Goal: Obtain resource: Obtain resource

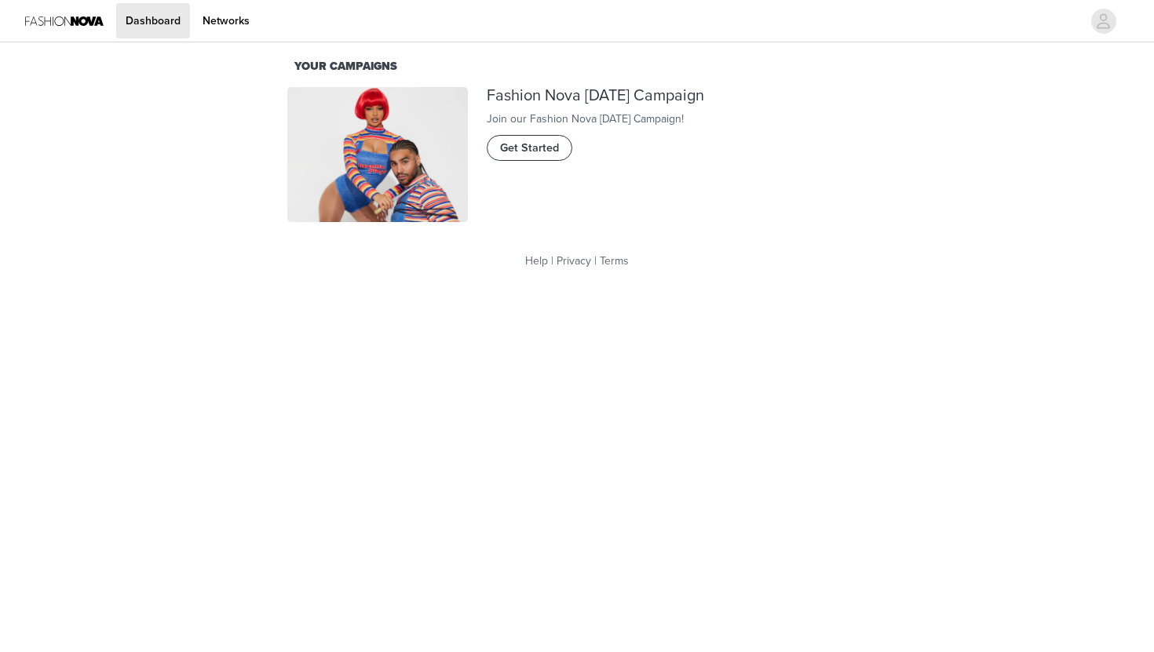
click at [519, 157] on span "Get Started" at bounding box center [529, 148] width 59 height 17
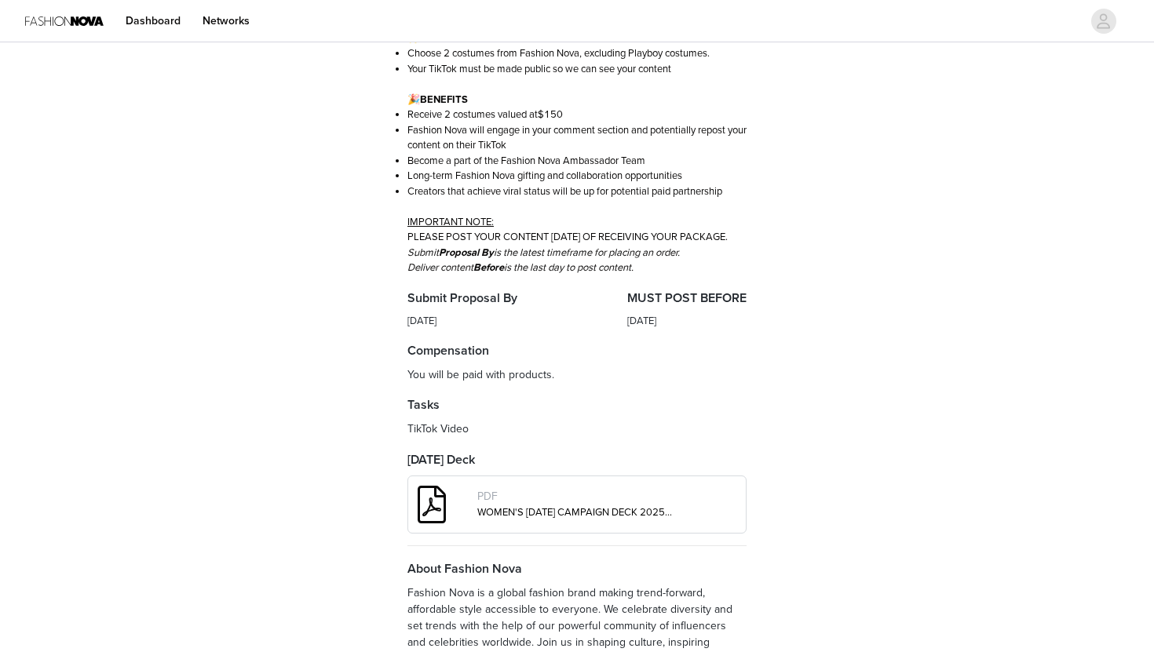
scroll to position [425, 0]
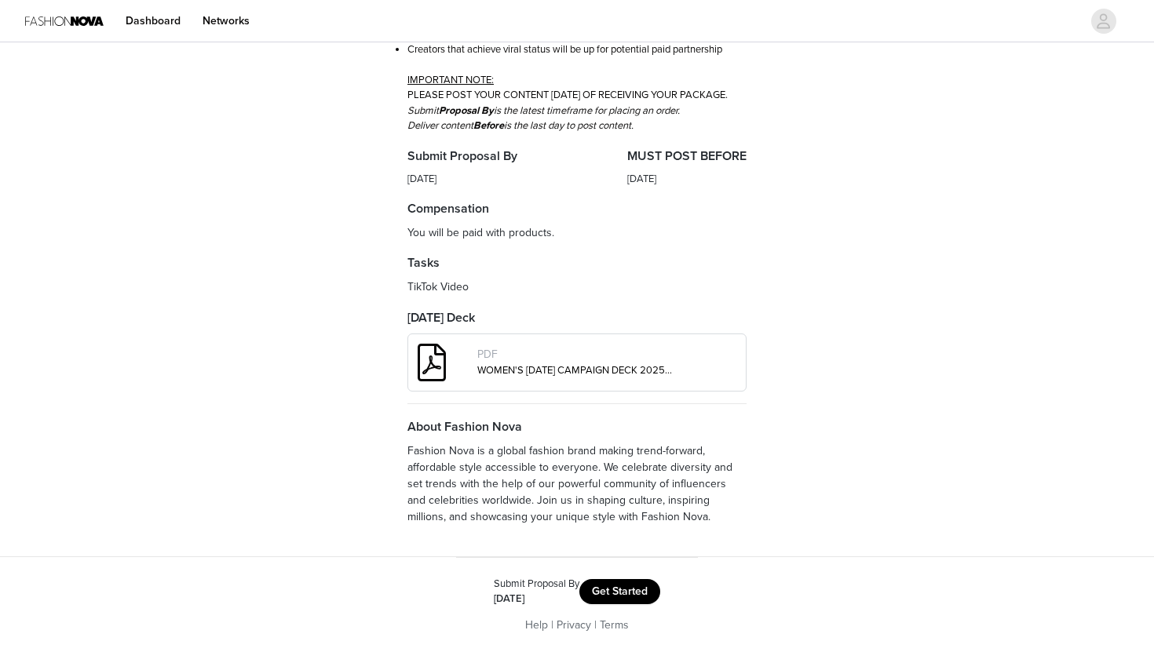
click at [600, 380] on div "PDF WOMEN'S [DATE] CAMPAIGN DECK 2025 (1).pdf" at bounding box center [608, 362] width 275 height 45
click at [629, 588] on button "Get Started" at bounding box center [619, 591] width 81 height 25
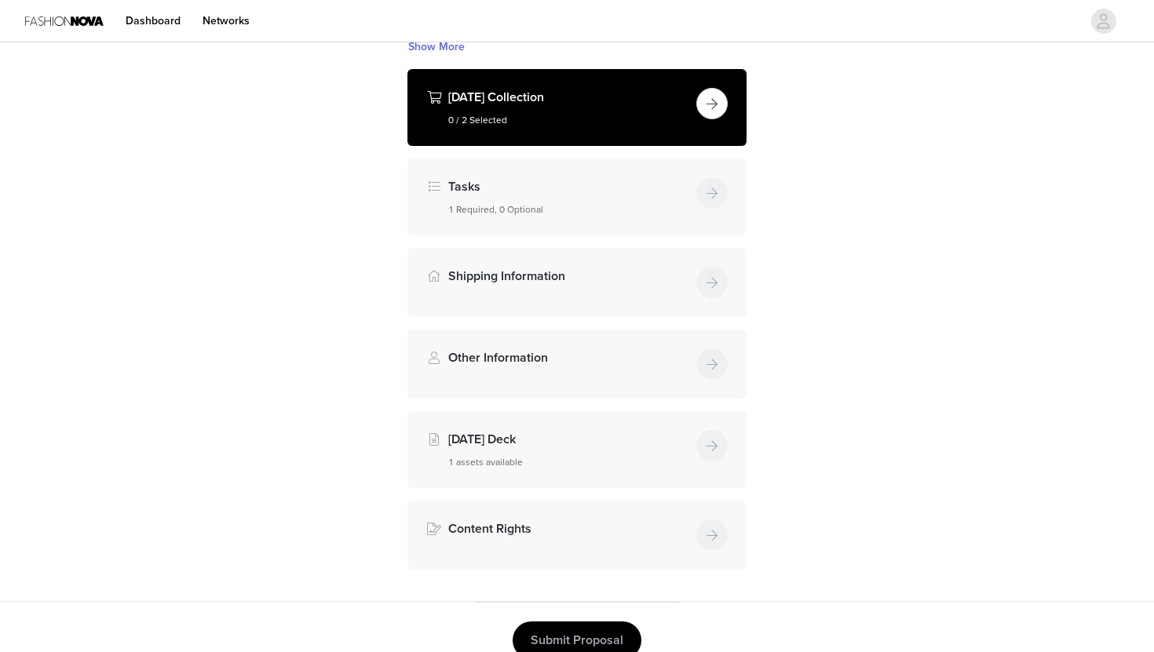
scroll to position [328, 0]
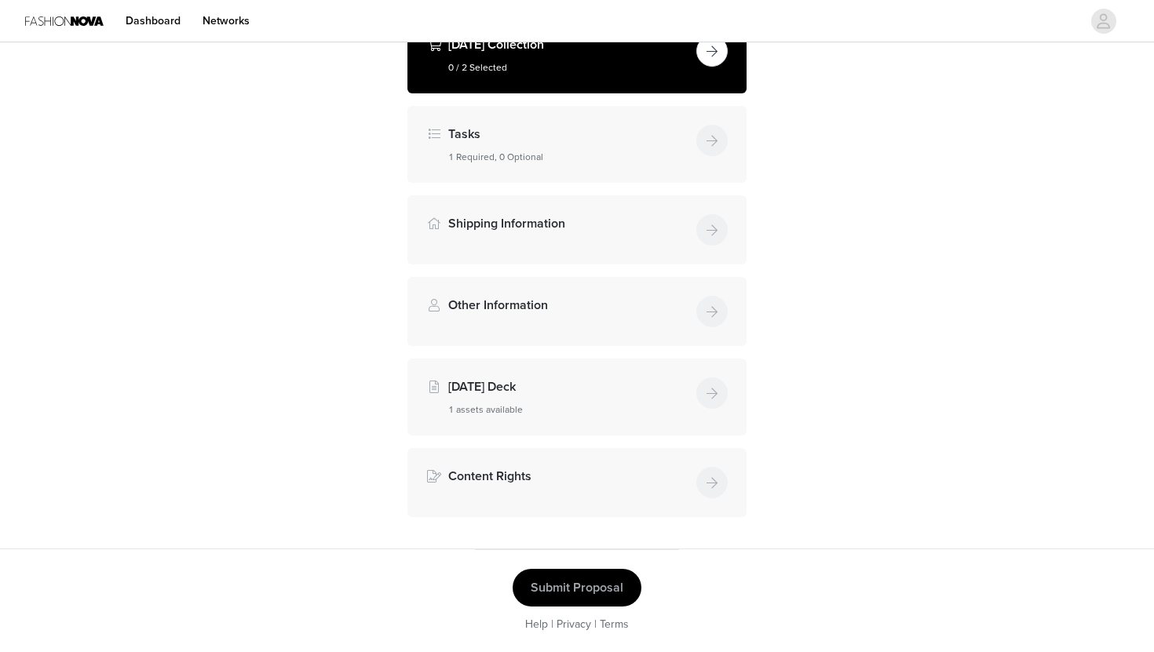
click at [572, 85] on div "[DATE] Collection 0 / 2 Selected" at bounding box center [576, 54] width 339 height 77
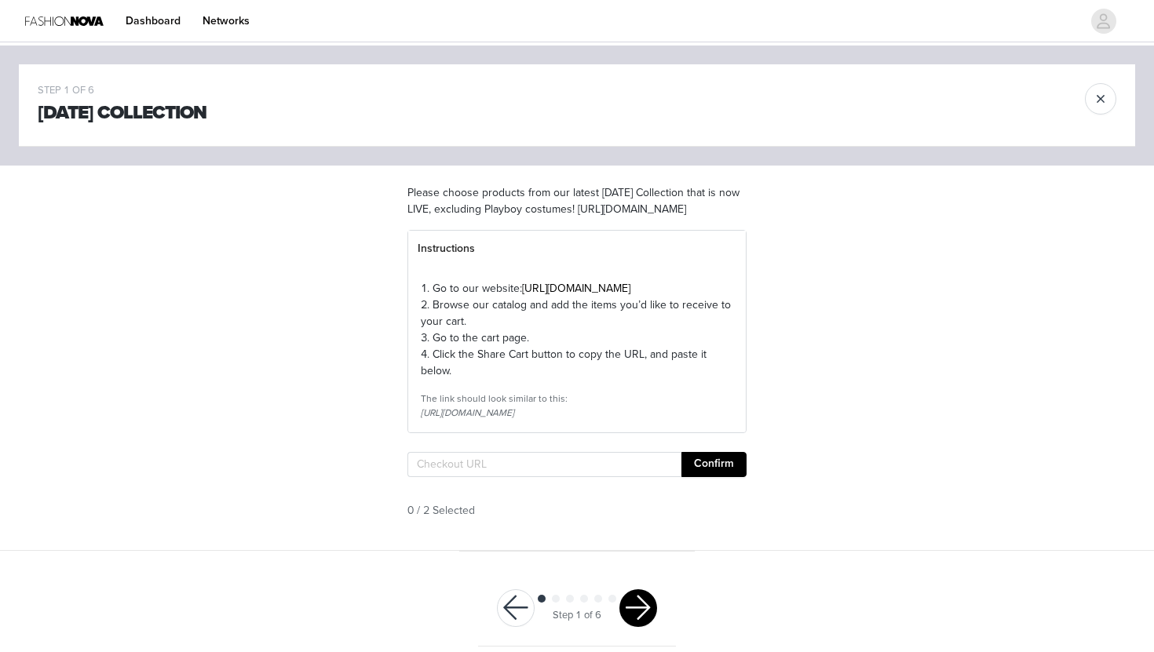
drag, startPoint x: 667, startPoint y: 323, endPoint x: 523, endPoint y: 320, distance: 144.4
click at [523, 297] on p "1. Go to our website: [URL][DOMAIN_NAME]" at bounding box center [577, 288] width 312 height 16
drag, startPoint x: 741, startPoint y: 248, endPoint x: 395, endPoint y: 243, distance: 346.2
click at [395, 243] on section "Please choose products from our latest [DATE] Collection that is now LIVE, excl…" at bounding box center [577, 358] width 377 height 385
copy p "[URL][DOMAIN_NAME]"
